Goal: Task Accomplishment & Management: Use online tool/utility

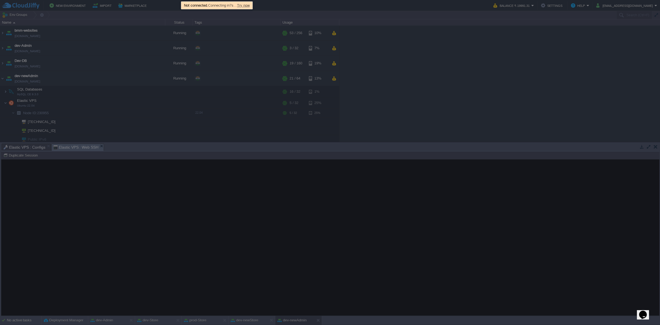
click at [246, 4] on span "Try now" at bounding box center [243, 5] width 13 height 4
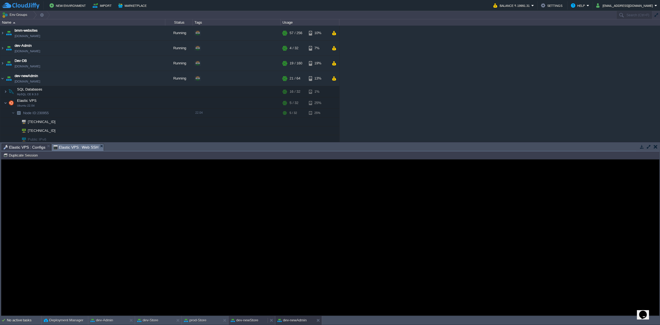
click at [238, 201] on button "dev-newStore" at bounding box center [244, 319] width 27 height 5
click at [32, 156] on button "Duplicate Session" at bounding box center [21, 155] width 36 height 5
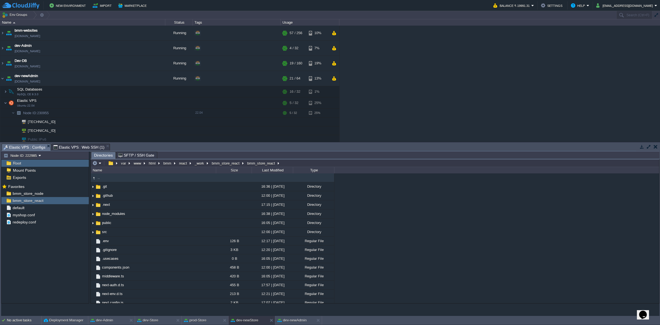
click at [24, 147] on span "Elastic VPS : Configs" at bounding box center [25, 147] width 42 height 7
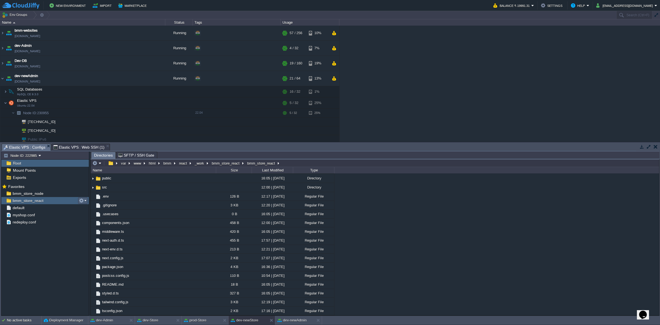
click at [85, 200] on em at bounding box center [82, 200] width 7 height 5
click at [91, 201] on span "Copy Path" at bounding box center [95, 208] width 17 height 4
type textarea "/var/www/html/bmm/react/_work/bmm_store_react/bmm_store_react"
type input "#000000"
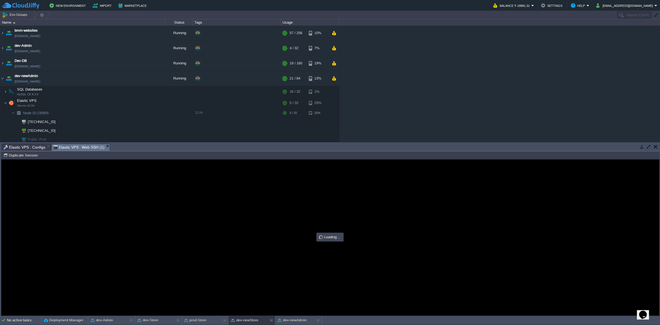
click at [82, 146] on span "Elastic VPS : Web SSH (1)" at bounding box center [78, 147] width 51 height 7
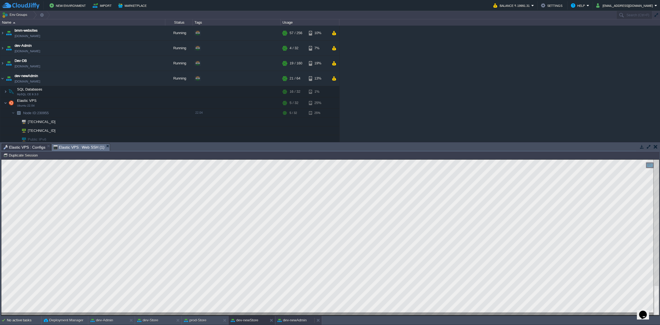
click at [298, 201] on button "dev-newAdmin" at bounding box center [291, 319] width 29 height 5
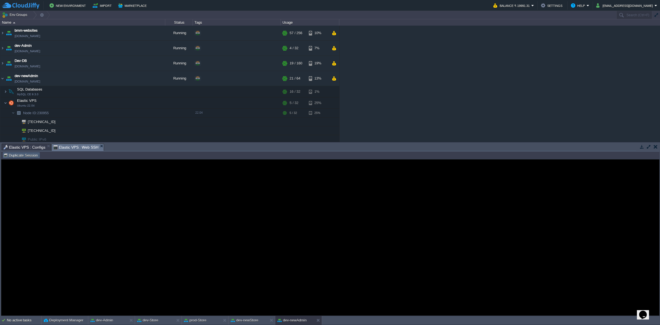
click at [32, 153] on button "Duplicate Session" at bounding box center [21, 155] width 36 height 5
type input "#000000"
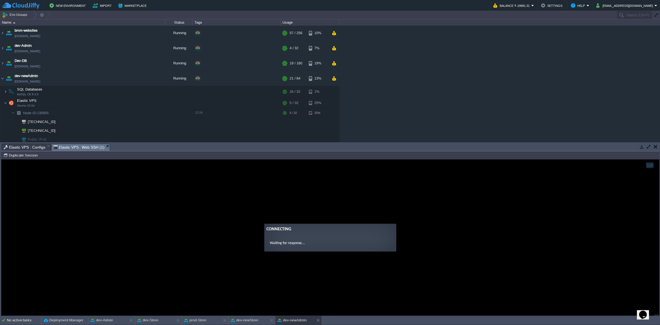
click at [26, 146] on span "Elastic VPS : Configs" at bounding box center [25, 147] width 42 height 7
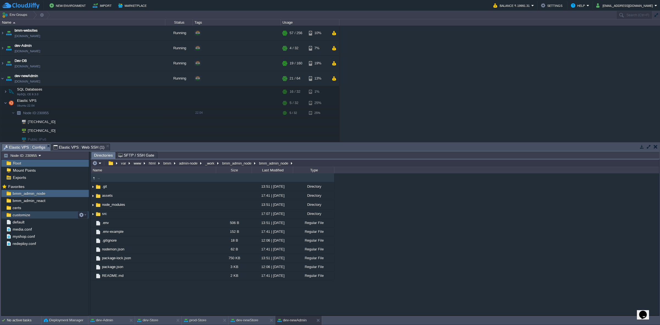
click at [43, 201] on div "customize" at bounding box center [44, 214] width 87 height 7
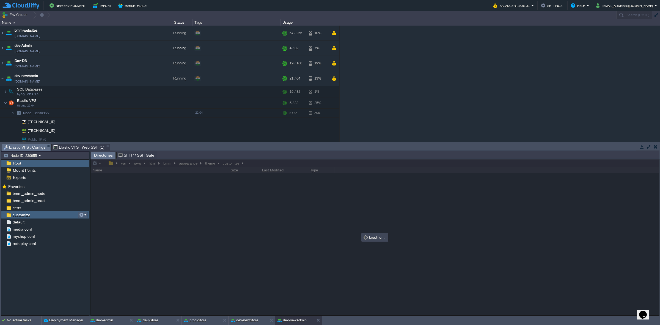
click at [80, 201] on button "button" at bounding box center [81, 214] width 5 height 5
click at [91, 201] on span "Copy Path" at bounding box center [95, 223] width 17 height 4
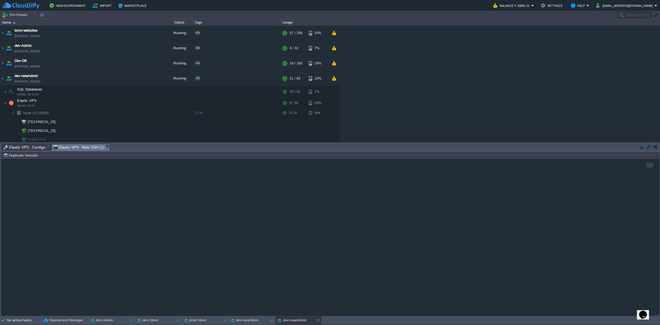
click at [76, 144] on span "Elastic VPS : Web SSH (1)" at bounding box center [78, 147] width 51 height 7
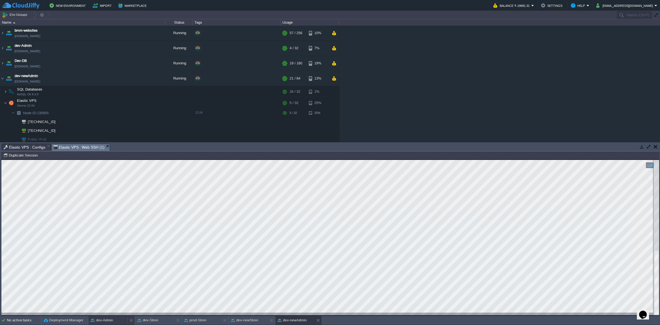
click at [110, 201] on button "dev-Admin" at bounding box center [101, 319] width 23 height 5
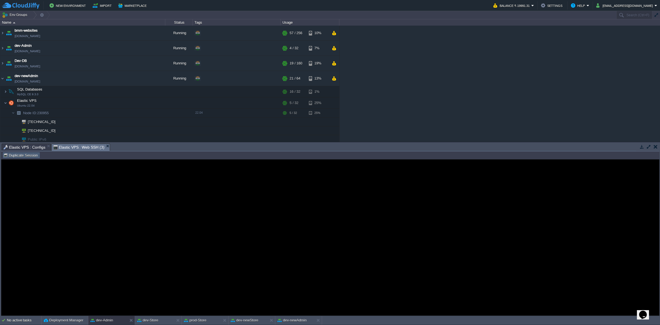
click at [27, 155] on button "Duplicate Session" at bounding box center [21, 155] width 36 height 5
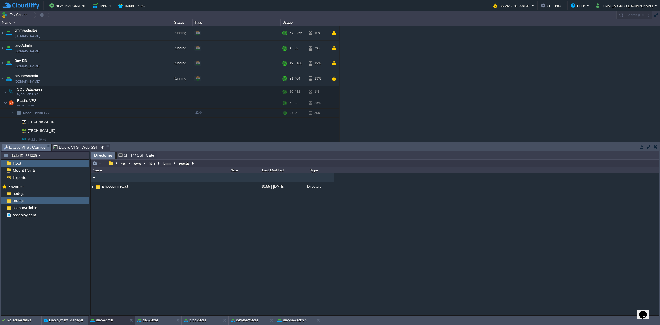
click at [25, 147] on span "Elastic VPS : Configs" at bounding box center [25, 147] width 42 height 7
click at [144, 186] on button "button" at bounding box center [144, 186] width 5 height 5
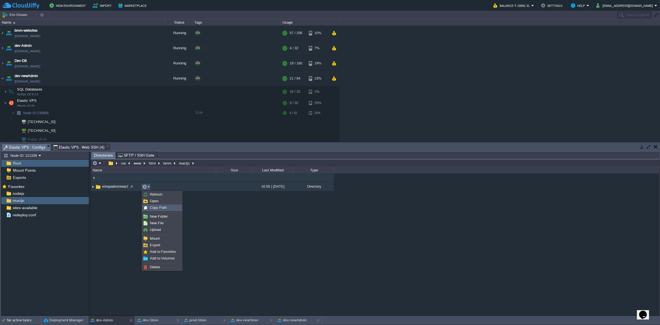
click at [149, 201] on div "Copy Path" at bounding box center [161, 208] width 39 height 6
type textarea "/var/www/html/bmm/reactjs/ishopadminreact"
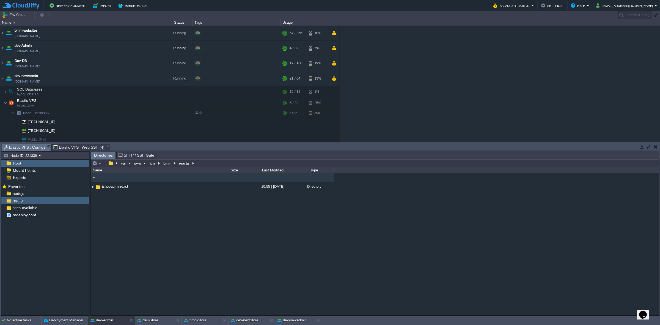
type input "#000000"
click at [87, 146] on span "Elastic VPS : Web SSH (4)" at bounding box center [78, 147] width 51 height 7
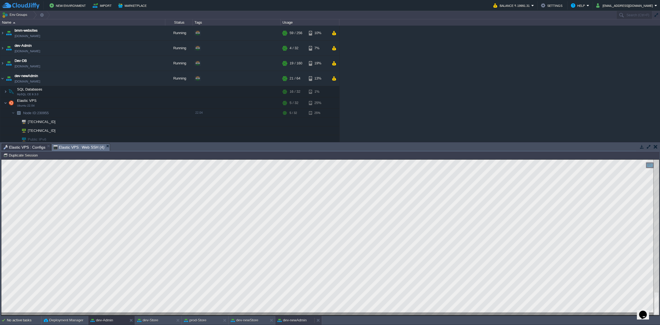
click at [293, 201] on button "dev-newAdmin" at bounding box center [291, 319] width 29 height 5
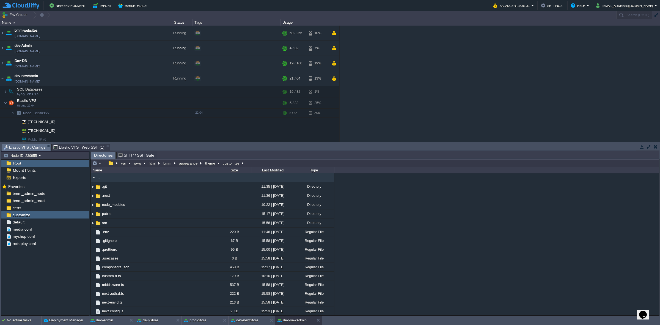
click at [27, 145] on span "Elastic VPS : Configs" at bounding box center [25, 147] width 42 height 7
click at [61, 193] on div "bmm_admin_node" at bounding box center [44, 193] width 87 height 7
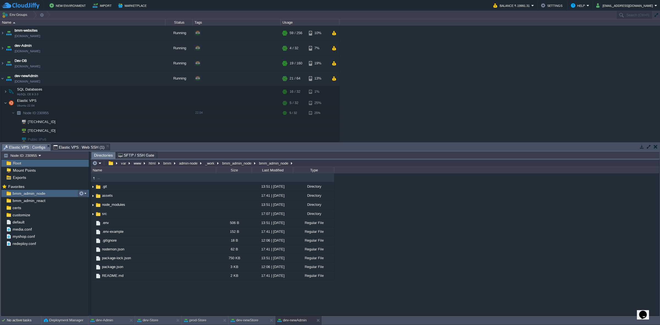
click at [83, 193] on button "button" at bounding box center [81, 193] width 5 height 5
click at [91, 200] on span "Copy Path" at bounding box center [95, 201] width 17 height 4
click at [79, 146] on span "Elastic VPS : Web SSH (1)" at bounding box center [78, 147] width 51 height 7
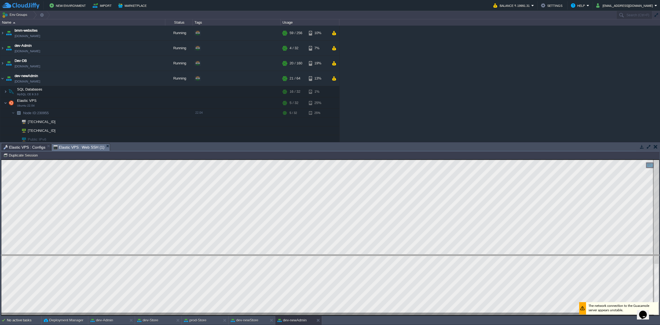
drag, startPoint x: 124, startPoint y: 148, endPoint x: 114, endPoint y: 258, distance: 111.0
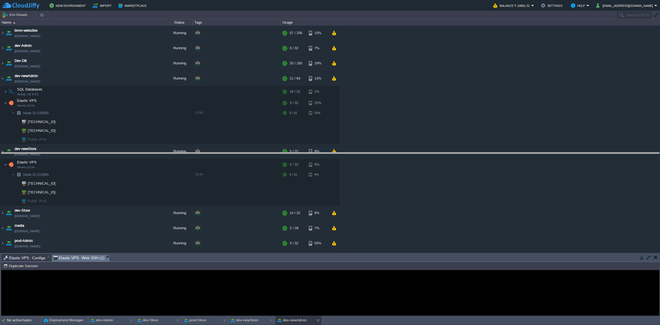
drag, startPoint x: 227, startPoint y: 260, endPoint x: 225, endPoint y: 140, distance: 119.9
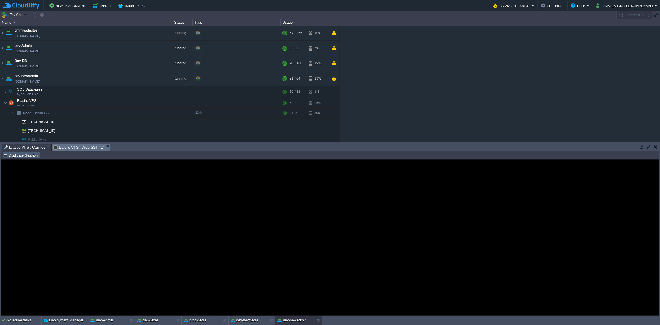
click at [17, 157] on button "Duplicate Session" at bounding box center [21, 155] width 36 height 5
click at [38, 147] on span "Elastic VPS : Configs" at bounding box center [25, 147] width 42 height 7
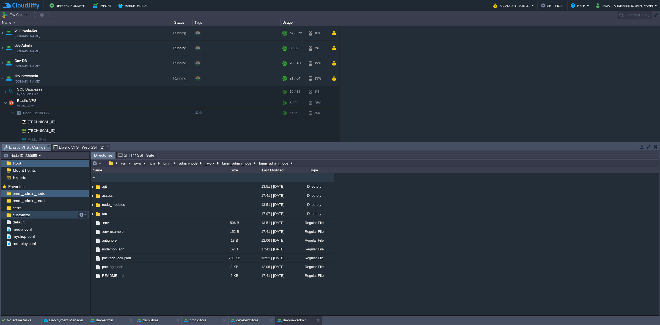
click at [38, 201] on div "customize" at bounding box center [44, 214] width 87 height 7
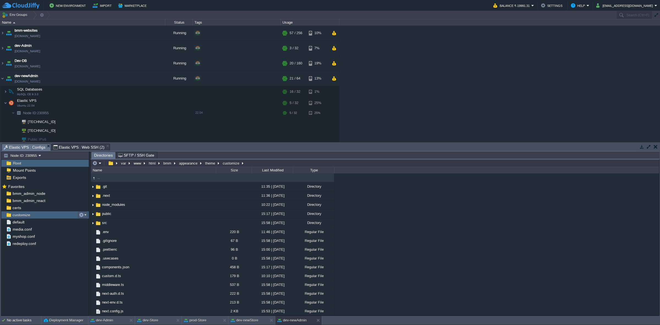
click at [81, 201] on button "button" at bounding box center [81, 214] width 5 height 5
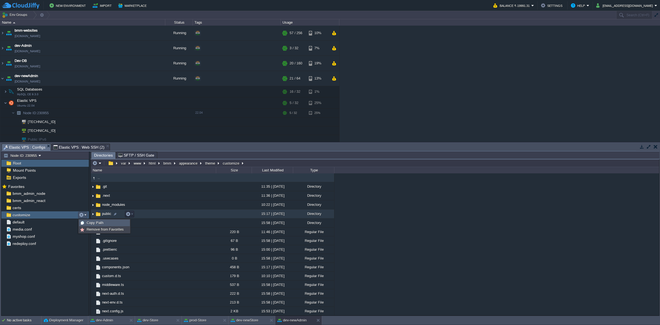
click at [97, 201] on span "Copy Path" at bounding box center [95, 223] width 17 height 4
type textarea "/var/www/html/bmm/appearance/theme/customize"
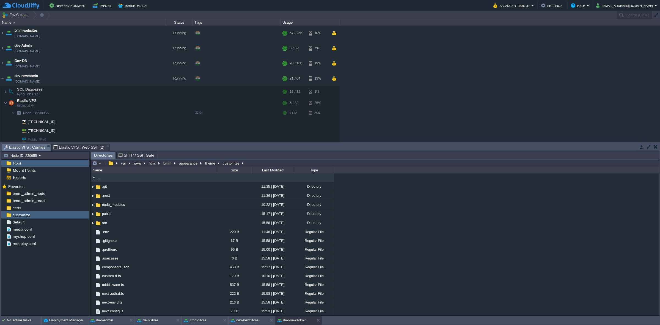
type input "#000000"
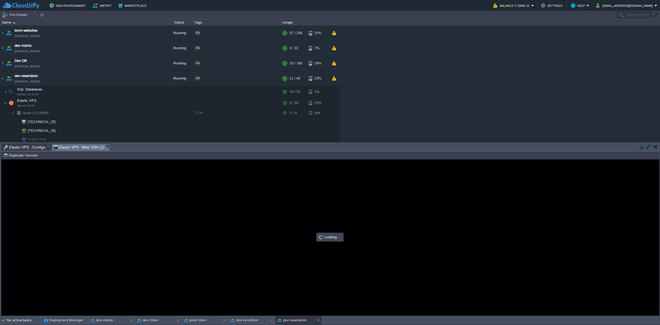
click at [81, 144] on span "Elastic VPS : Web SSH (2)" at bounding box center [78, 147] width 51 height 7
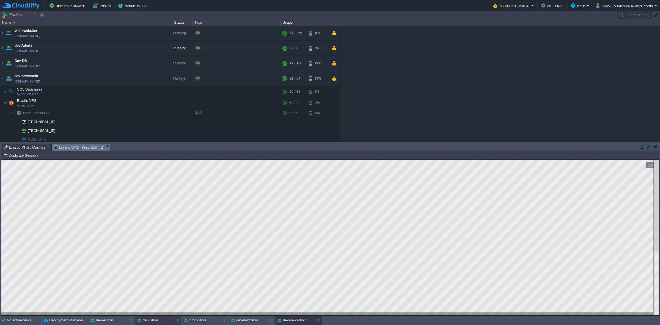
click at [152, 201] on button "dev-Store" at bounding box center [147, 319] width 21 height 5
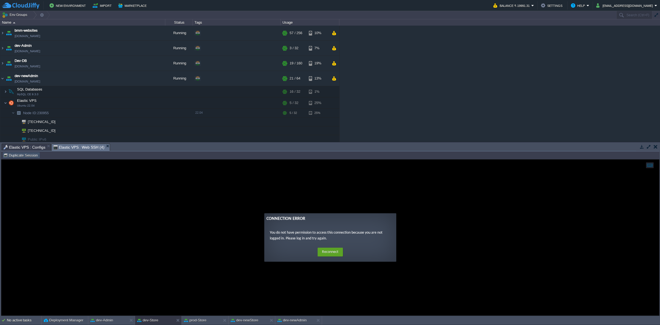
click at [27, 155] on button "Duplicate Session" at bounding box center [21, 155] width 36 height 5
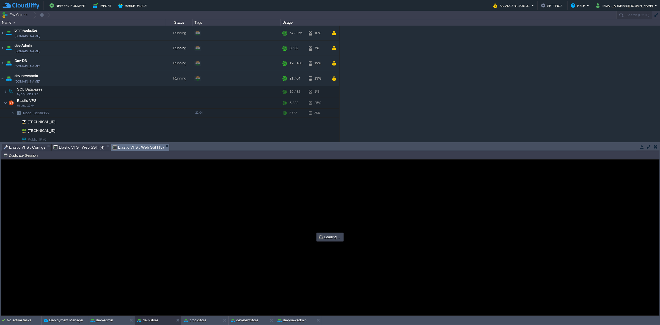
click at [79, 147] on span "Elastic VPS : Web SSH (4)" at bounding box center [78, 147] width 51 height 7
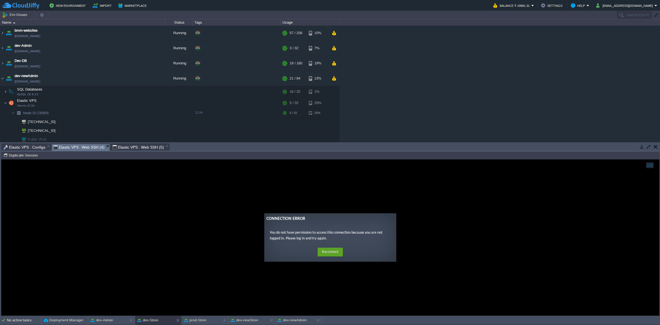
type input "#000000"
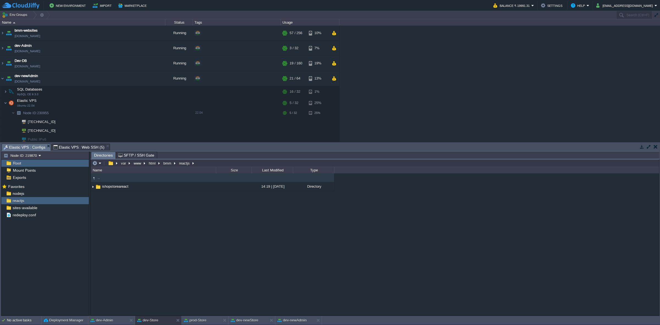
click at [32, 147] on span "Elastic VPS : Configs" at bounding box center [25, 147] width 42 height 7
click at [144, 187] on button "button" at bounding box center [144, 186] width 5 height 5
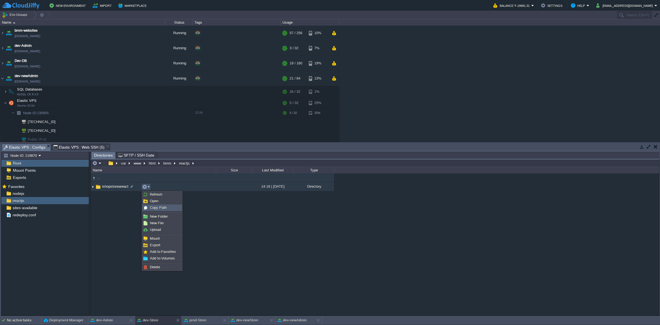
click at [165, 201] on span "Copy Path" at bounding box center [158, 207] width 17 height 4
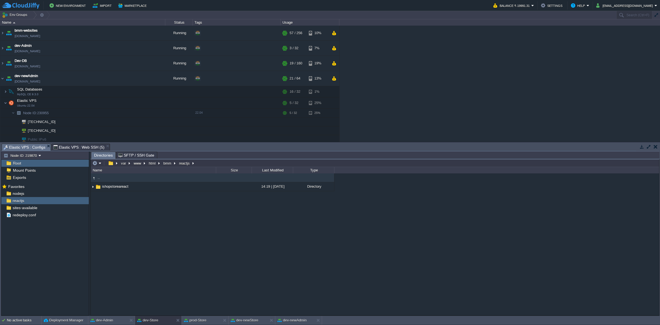
click at [91, 146] on span "Elastic VPS : Web SSH (5)" at bounding box center [78, 147] width 51 height 7
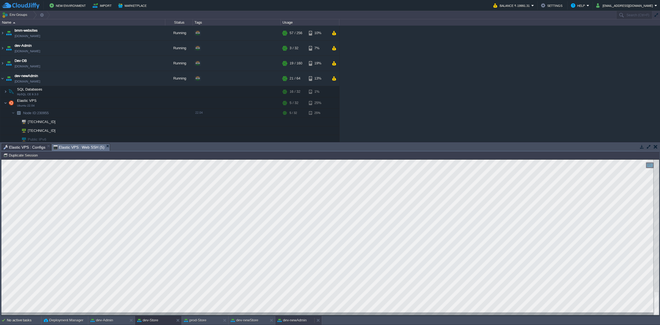
click at [293, 201] on button "dev-newAdmin" at bounding box center [291, 319] width 29 height 5
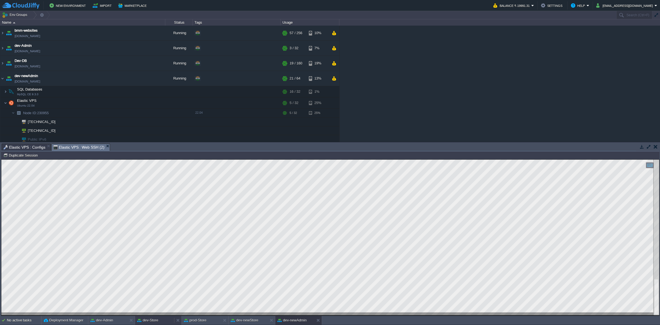
click at [142, 201] on button "dev-Store" at bounding box center [147, 319] width 21 height 5
click at [109, 201] on button "dev-Admin" at bounding box center [101, 319] width 23 height 5
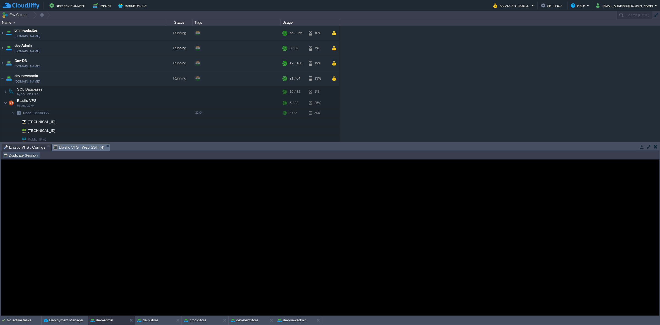
click at [21, 157] on button "Duplicate Session" at bounding box center [21, 155] width 36 height 5
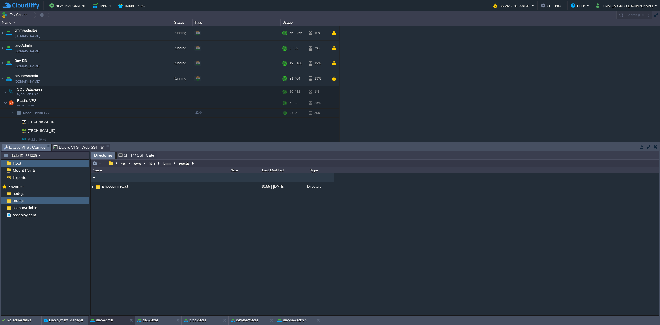
click at [36, 147] on span "Elastic VPS : Configs" at bounding box center [25, 147] width 42 height 7
click at [144, 186] on button "button" at bounding box center [144, 186] width 5 height 5
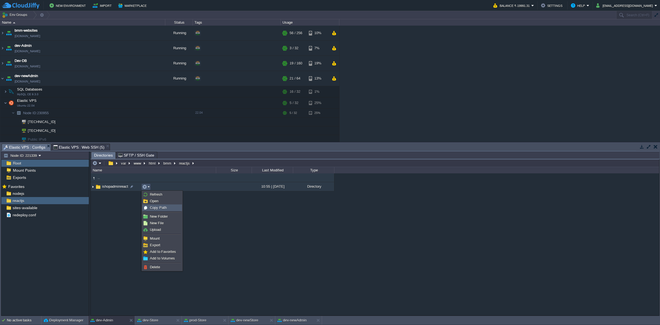
click at [158, 201] on span "Copy Path" at bounding box center [158, 207] width 17 height 4
type textarea "/var/www/html/bmm/reactjs/ishopadminreact"
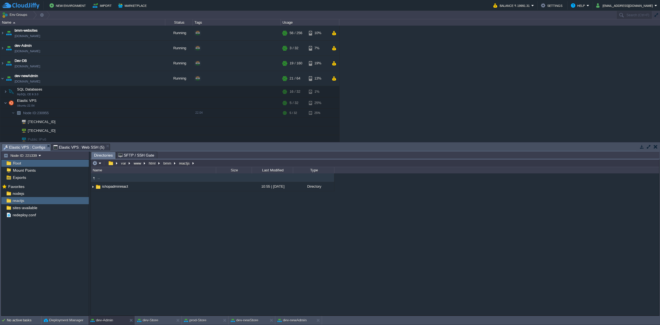
type input "#000000"
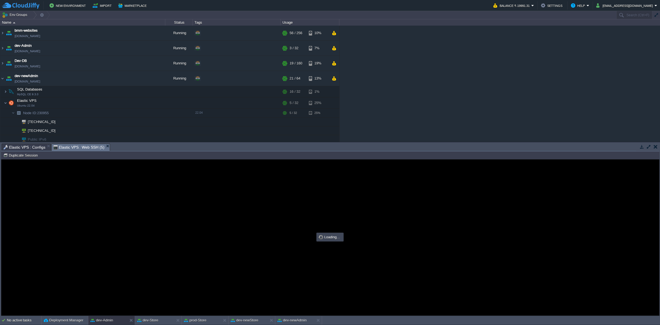
click at [84, 147] on span "Elastic VPS : Web SSH (5)" at bounding box center [78, 147] width 51 height 7
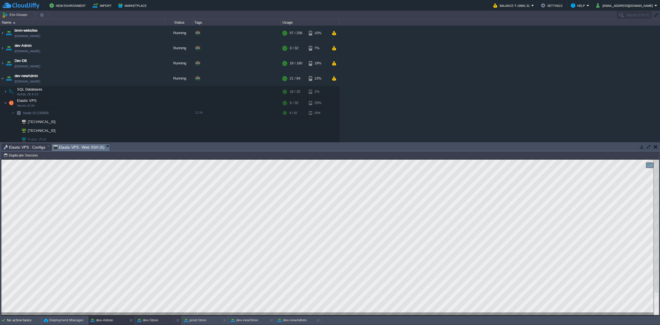
click at [150, 201] on button "dev-Store" at bounding box center [147, 319] width 21 height 5
